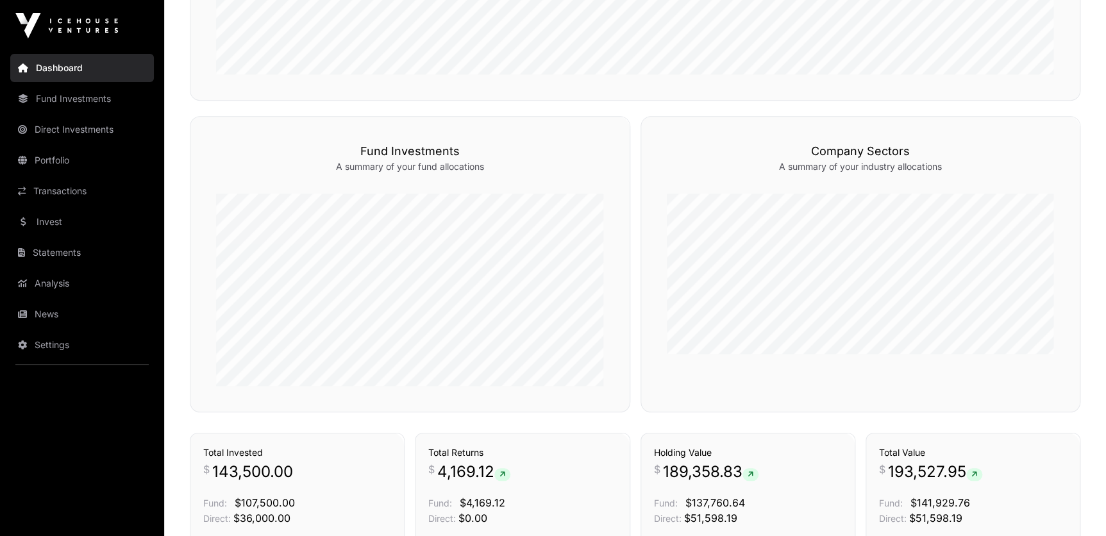
scroll to position [641, 0]
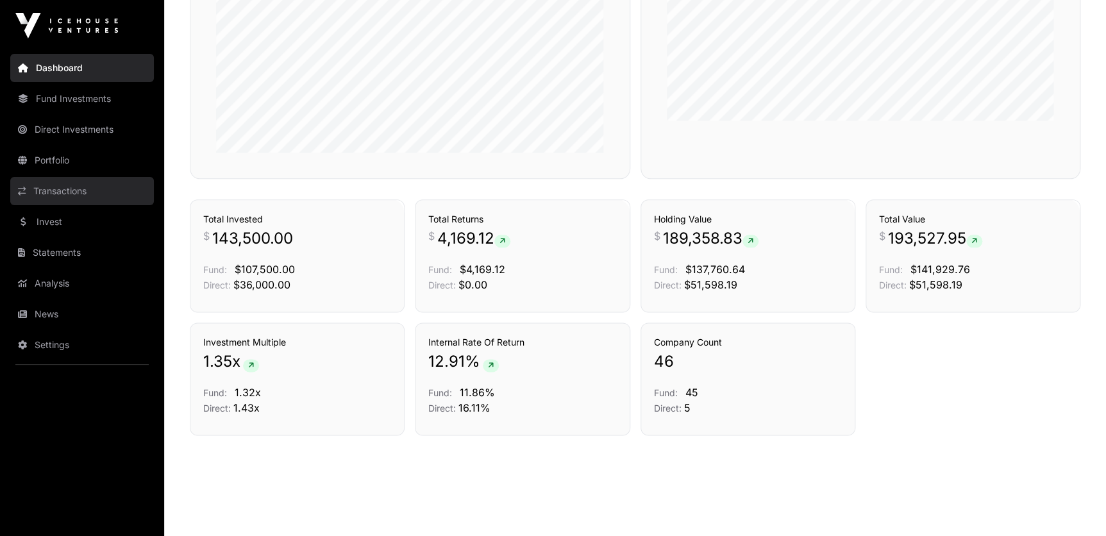
click at [63, 191] on link "Transactions" at bounding box center [82, 191] width 144 height 28
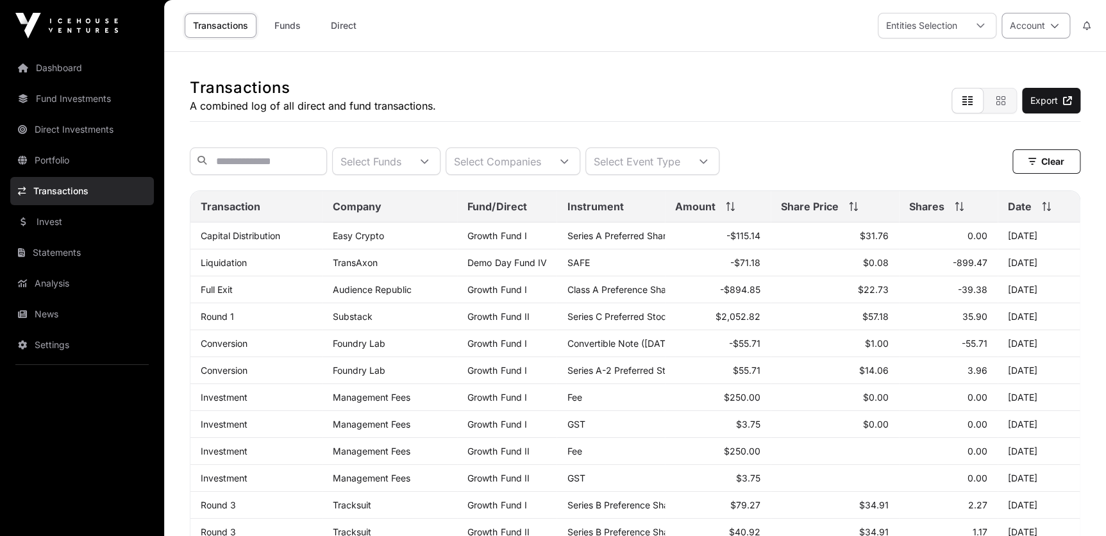
click at [1035, 27] on button "Account" at bounding box center [1035, 26] width 69 height 26
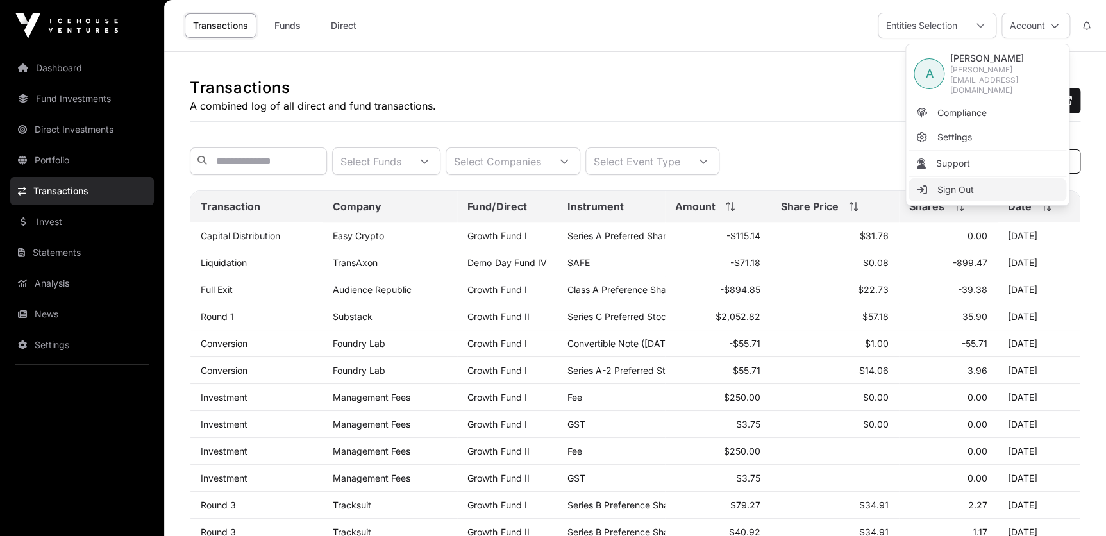
click at [978, 178] on link "Sign Out" at bounding box center [987, 189] width 158 height 23
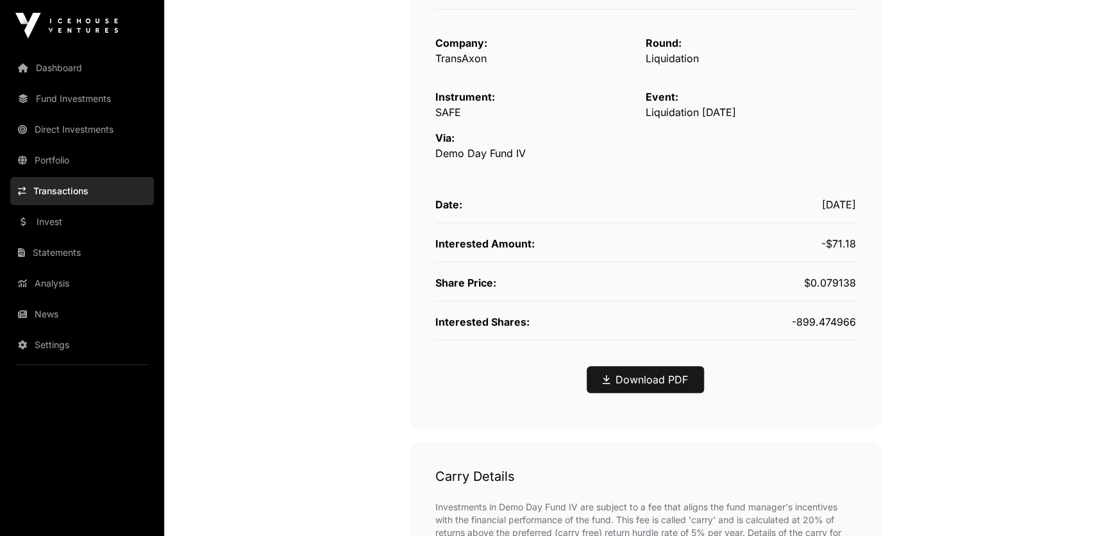
scroll to position [233, 0]
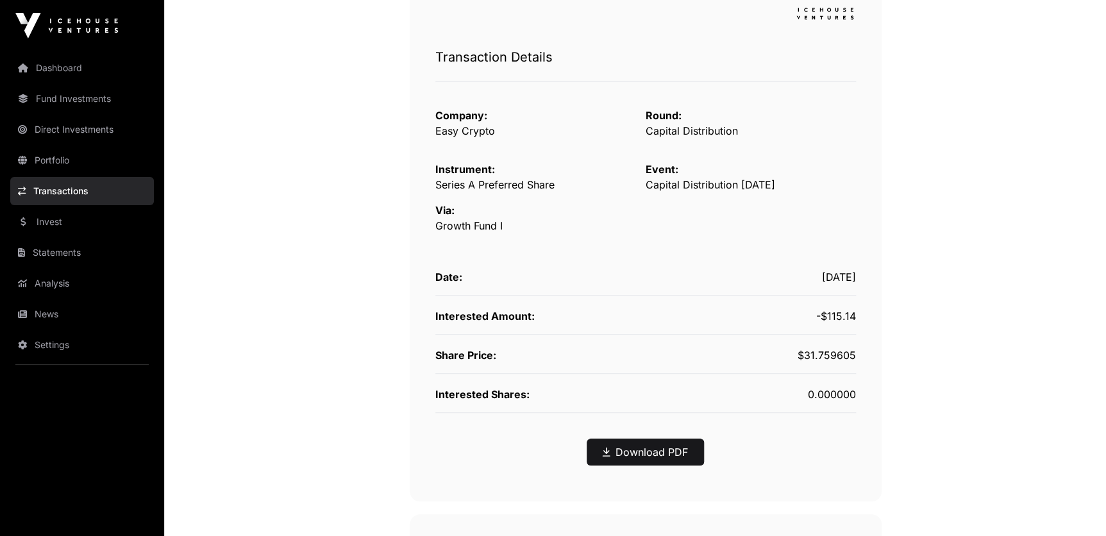
scroll to position [174, 0]
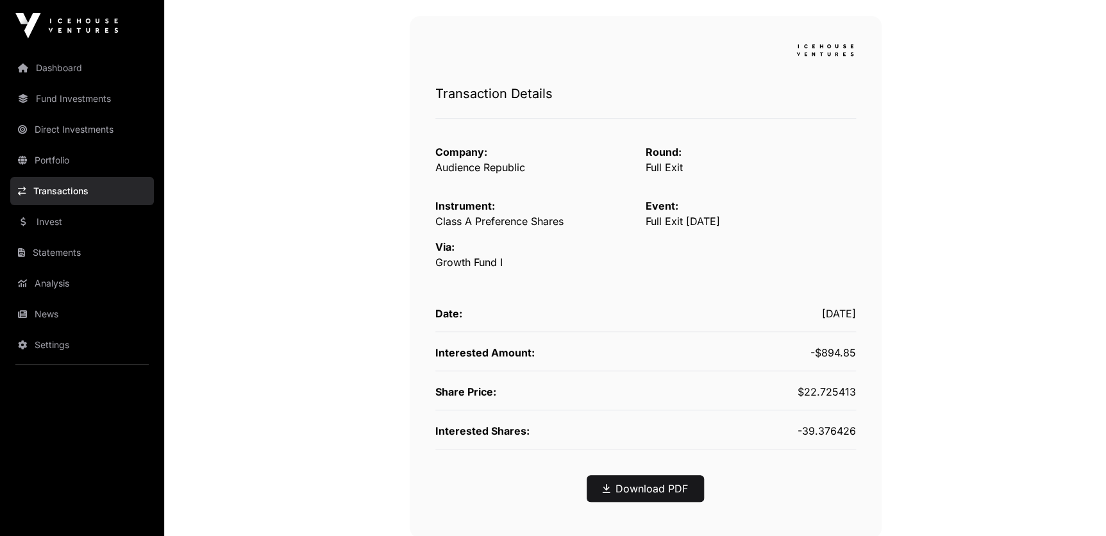
scroll to position [233, 0]
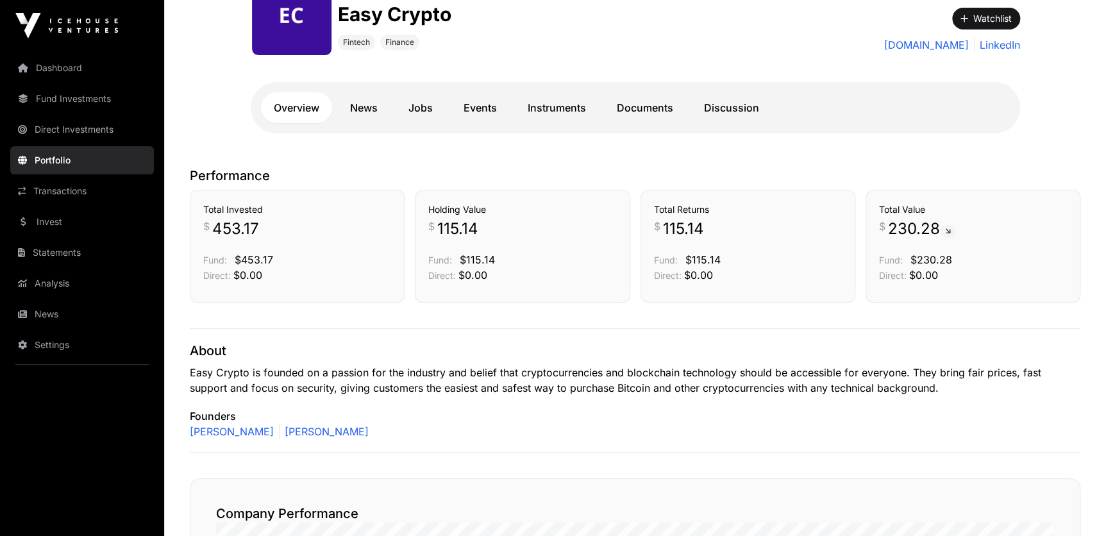
scroll to position [174, 0]
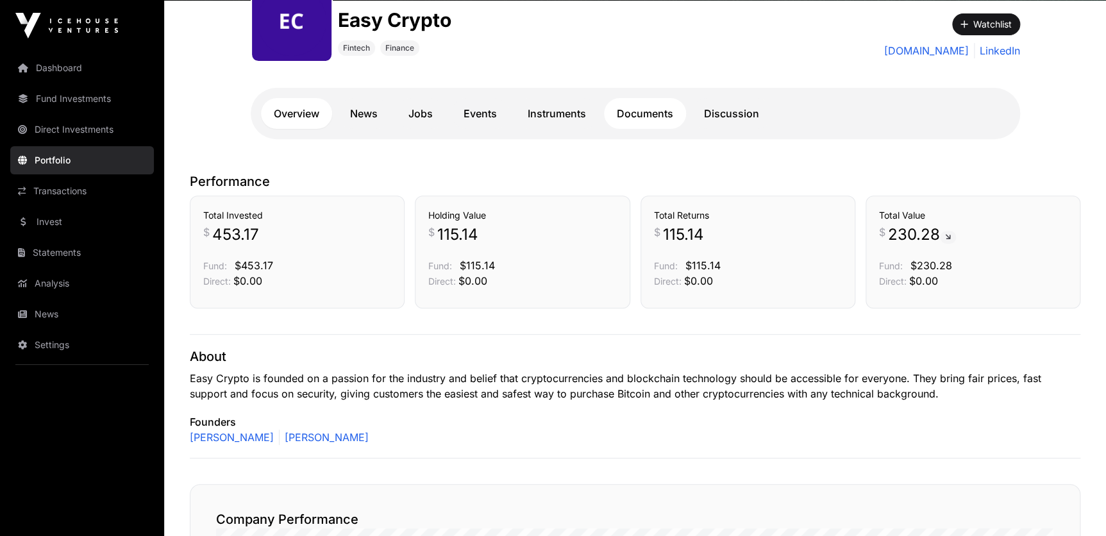
click at [629, 113] on link "Documents" at bounding box center [645, 113] width 82 height 31
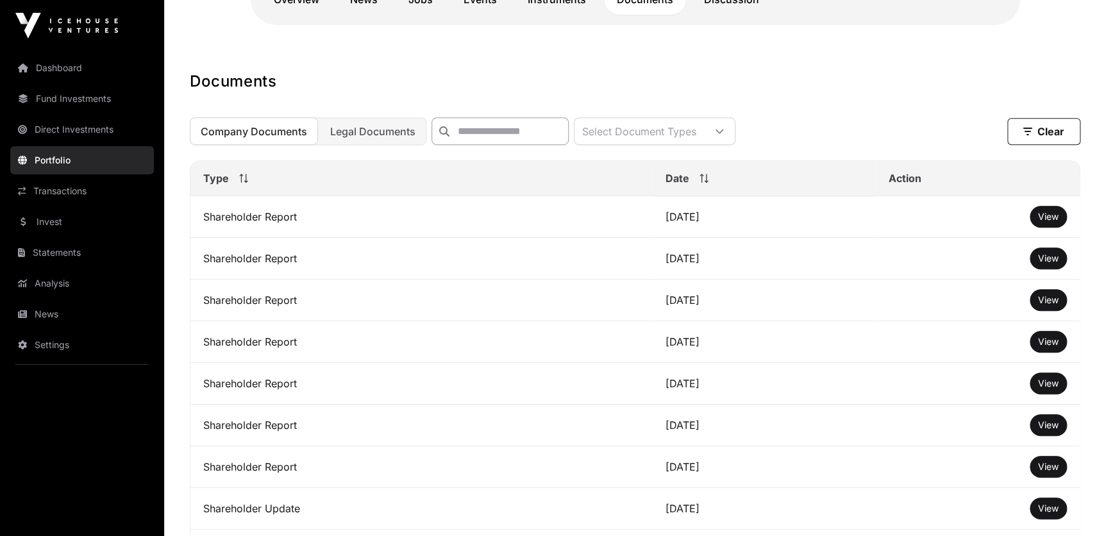
scroll to position [291, 0]
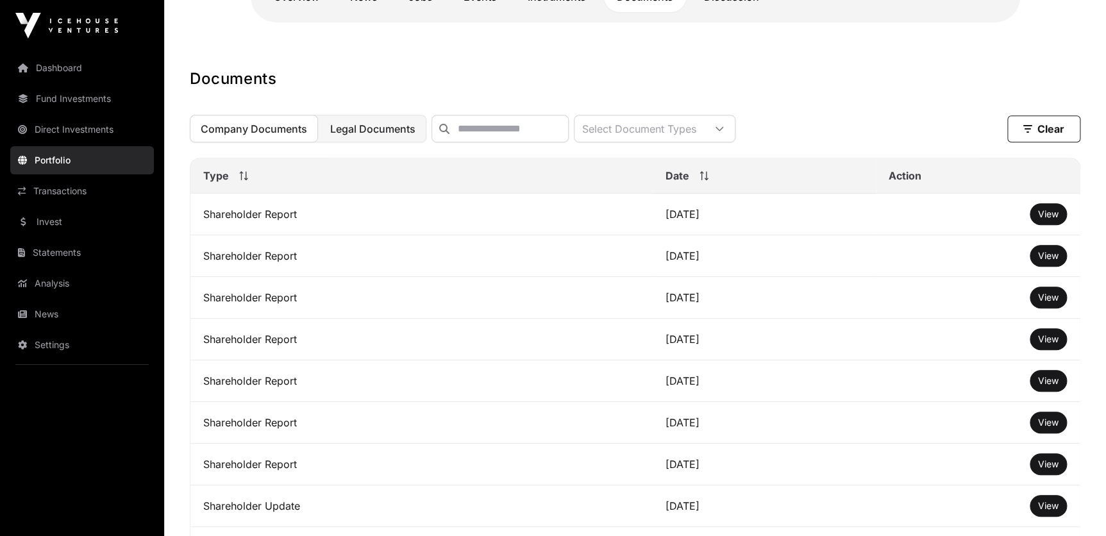
click at [369, 126] on span "Legal Documents" at bounding box center [372, 128] width 85 height 13
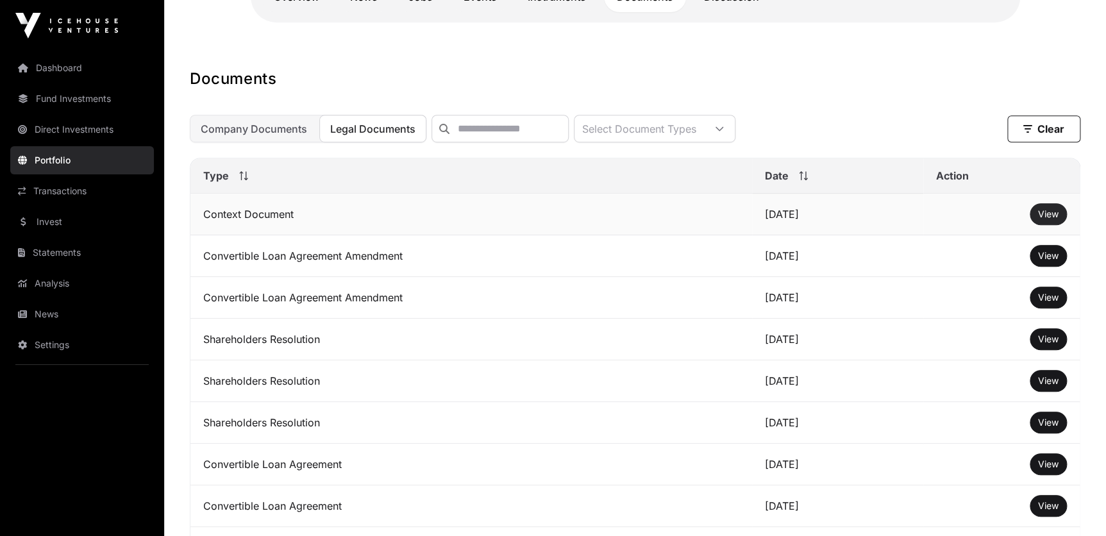
click at [1055, 217] on span "View" at bounding box center [1048, 213] width 21 height 11
click at [258, 128] on span "Company Documents" at bounding box center [254, 128] width 106 height 13
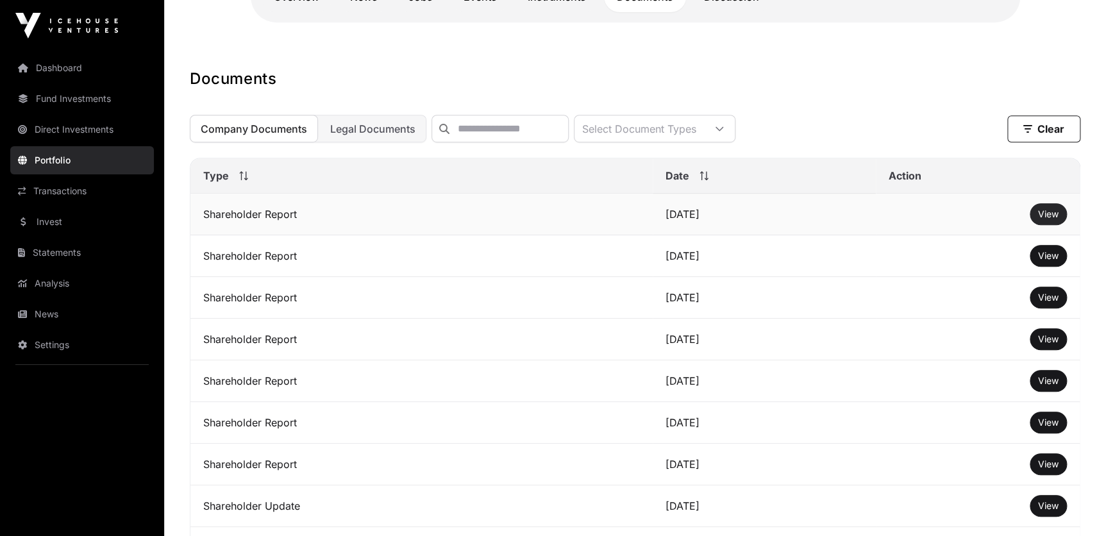
click at [1052, 219] on span "View" at bounding box center [1048, 213] width 21 height 11
click at [1049, 261] on span "View" at bounding box center [1048, 255] width 21 height 11
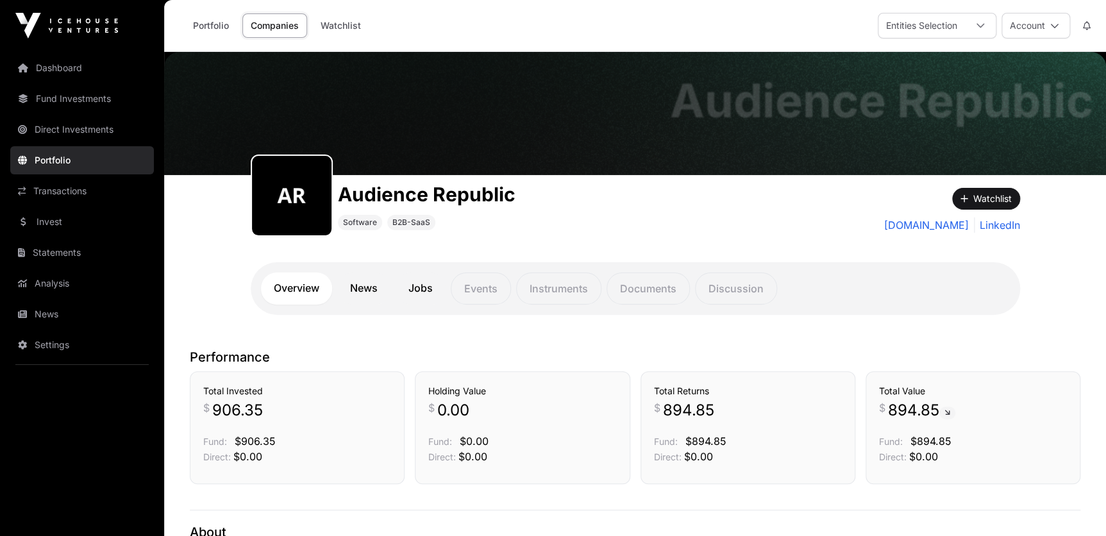
scroll to position [233, 0]
